Goal: Task Accomplishment & Management: Complete application form

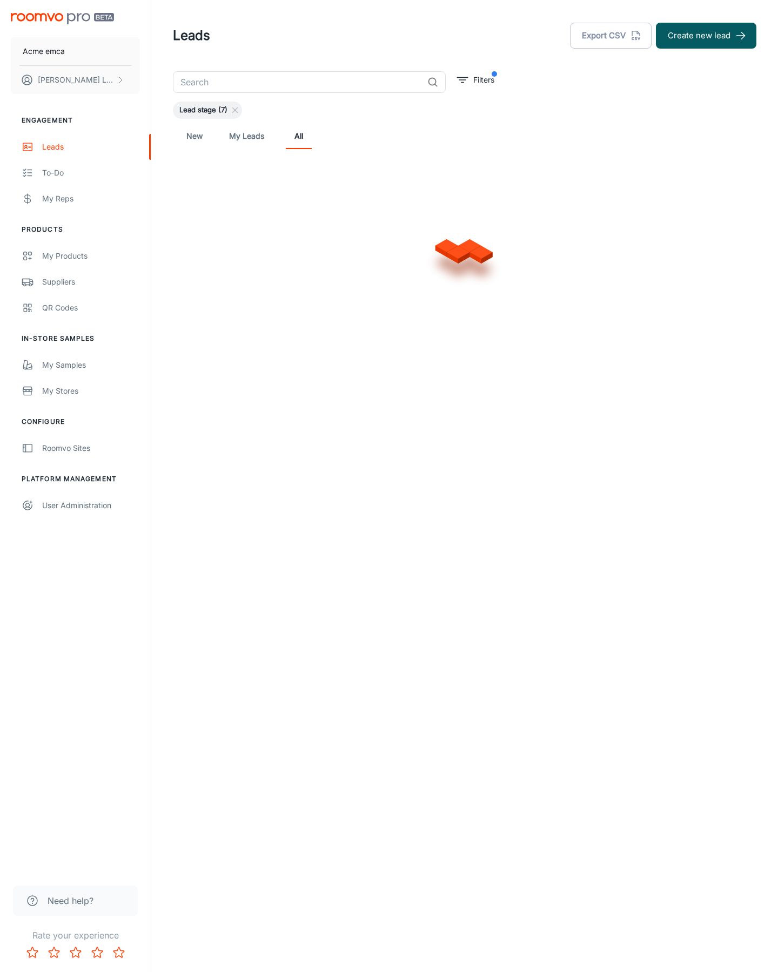
click at [706, 36] on button "Create new lead" at bounding box center [706, 36] width 100 height 26
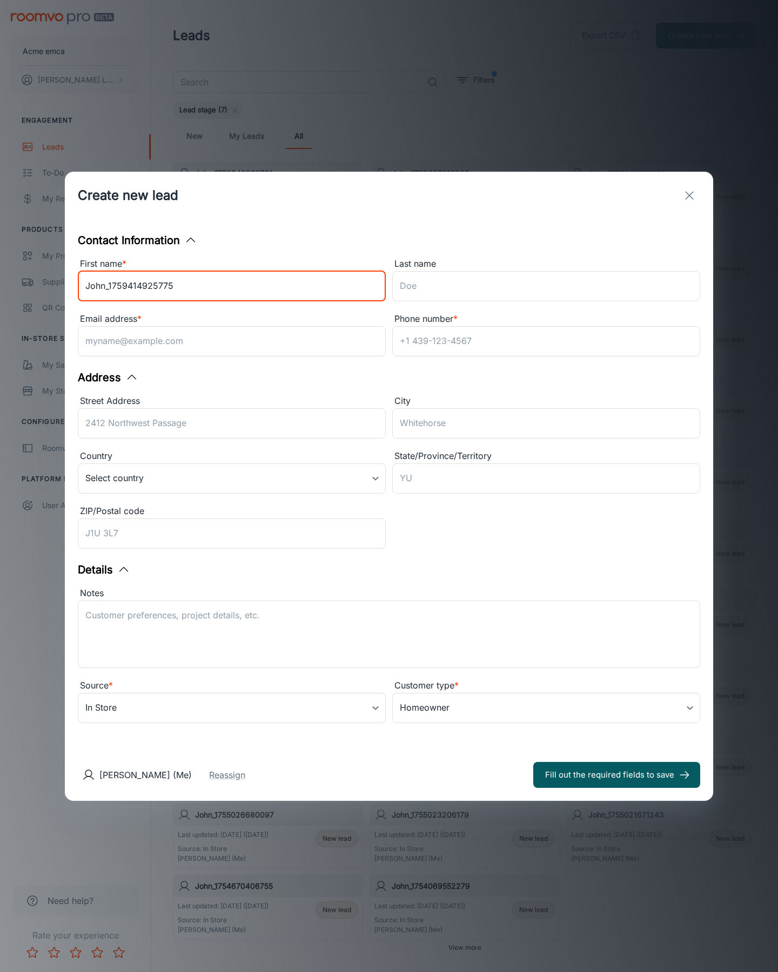
type input "John_1759414925775"
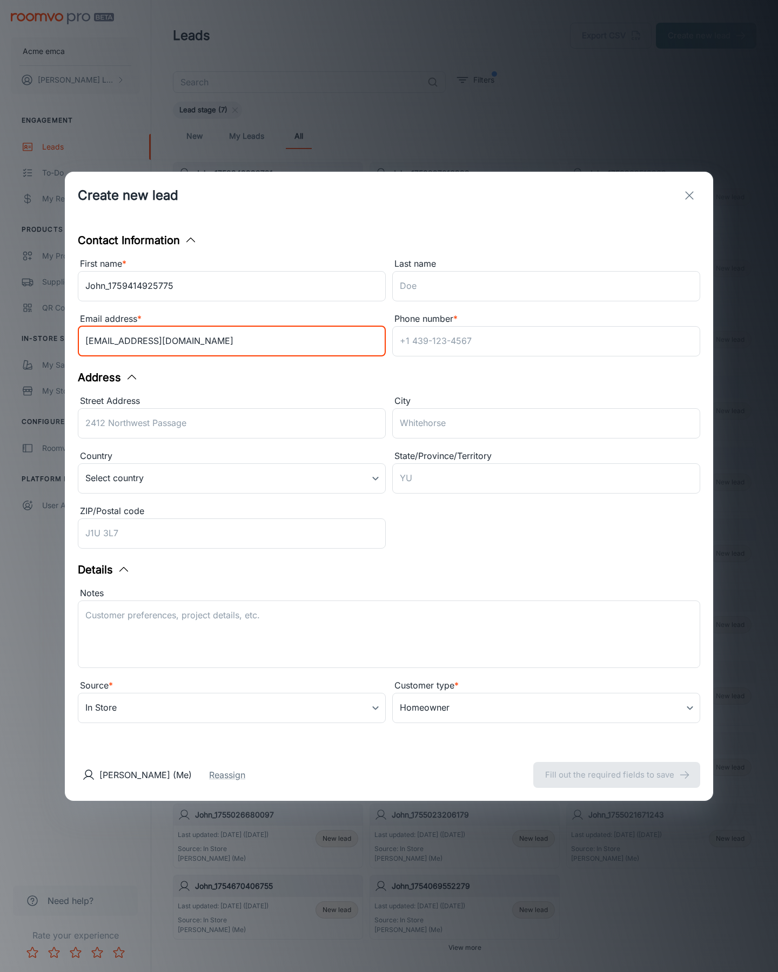
type input "[EMAIL_ADDRESS][DOMAIN_NAME]"
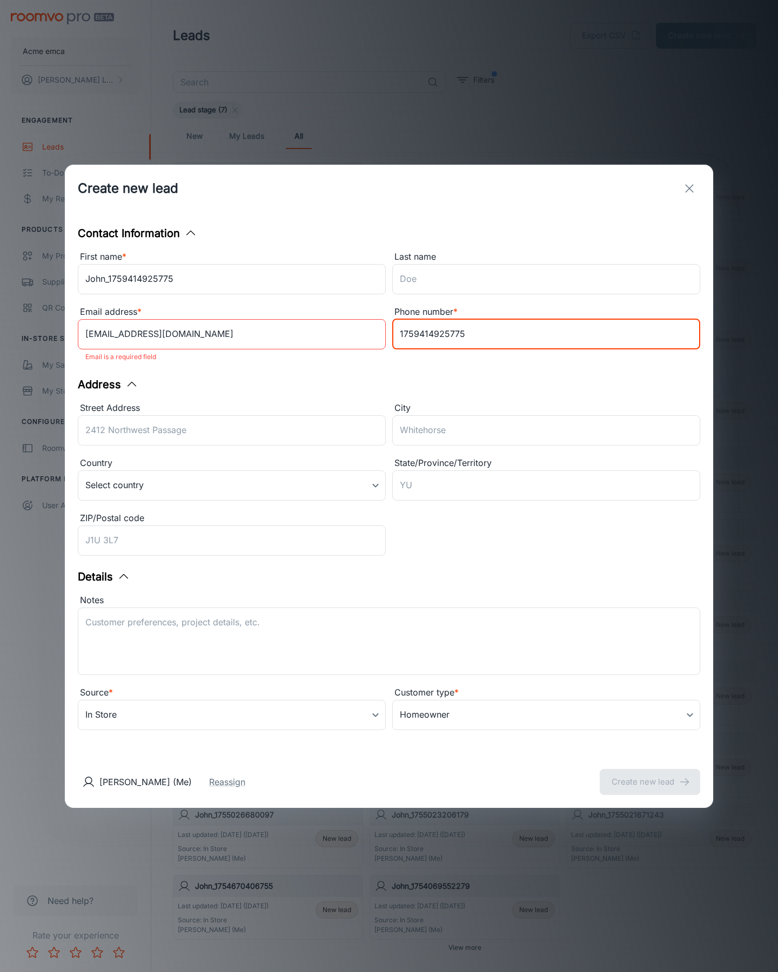
type input "1759414925775"
click at [650, 774] on button "Create new lead" at bounding box center [650, 782] width 100 height 26
